Goal: Task Accomplishment & Management: Manage account settings

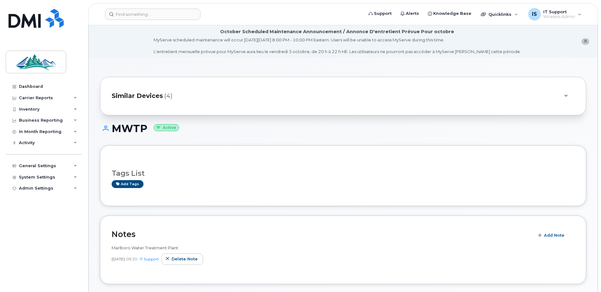
scroll to position [243, 0]
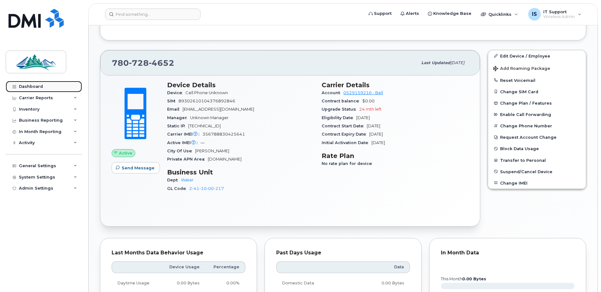
click at [24, 85] on div "Dashboard" at bounding box center [31, 86] width 24 height 5
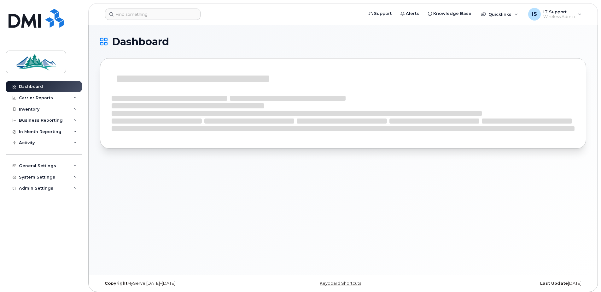
click at [34, 110] on div "Inventory" at bounding box center [29, 109] width 21 height 5
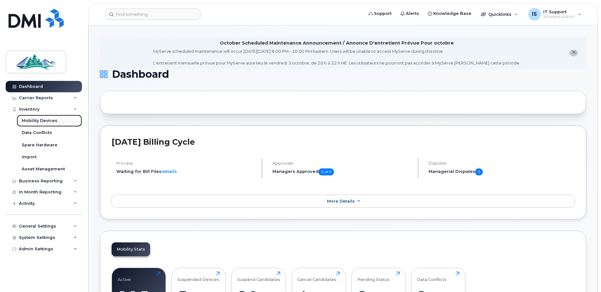
click at [37, 120] on div "Mobility Devices" at bounding box center [40, 121] width 36 height 6
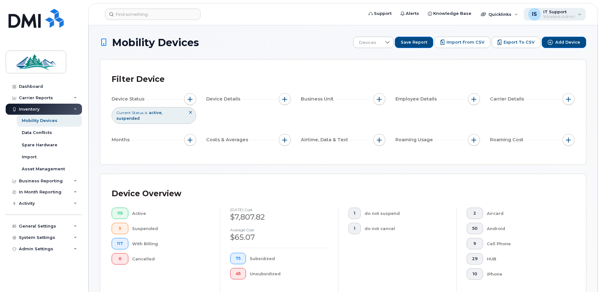
click at [569, 17] on span "Wireless Admin" at bounding box center [560, 16] width 32 height 5
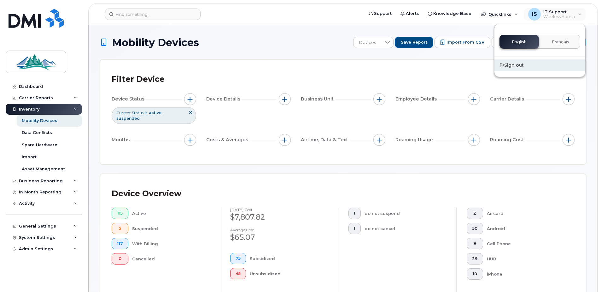
click at [514, 67] on div "Sign out" at bounding box center [540, 65] width 91 height 12
